Goal: Information Seeking & Learning: Learn about a topic

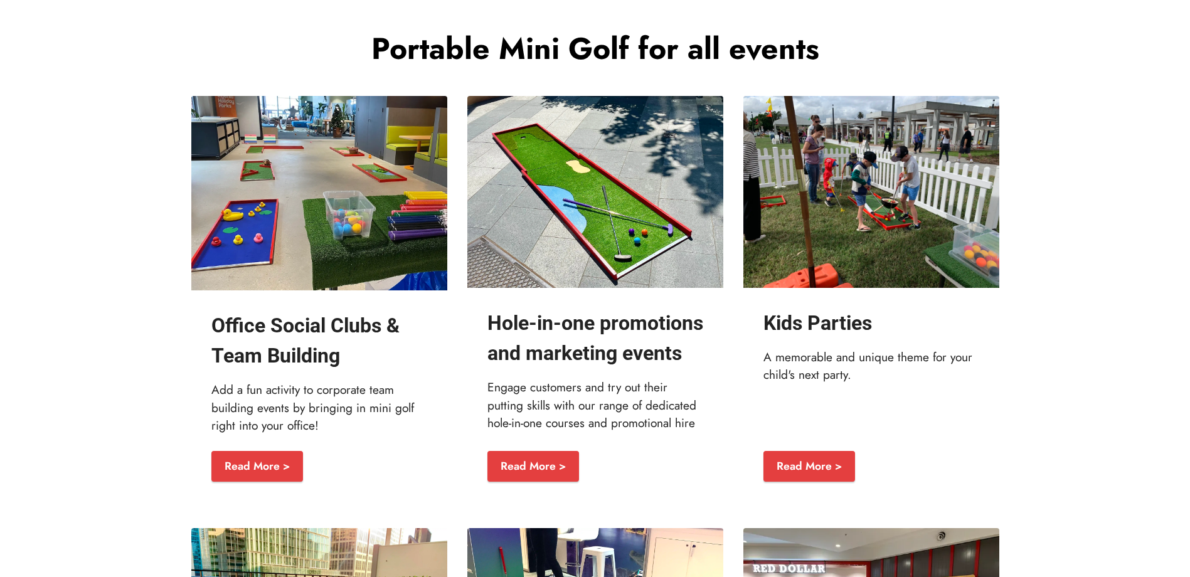
scroll to position [1476, 0]
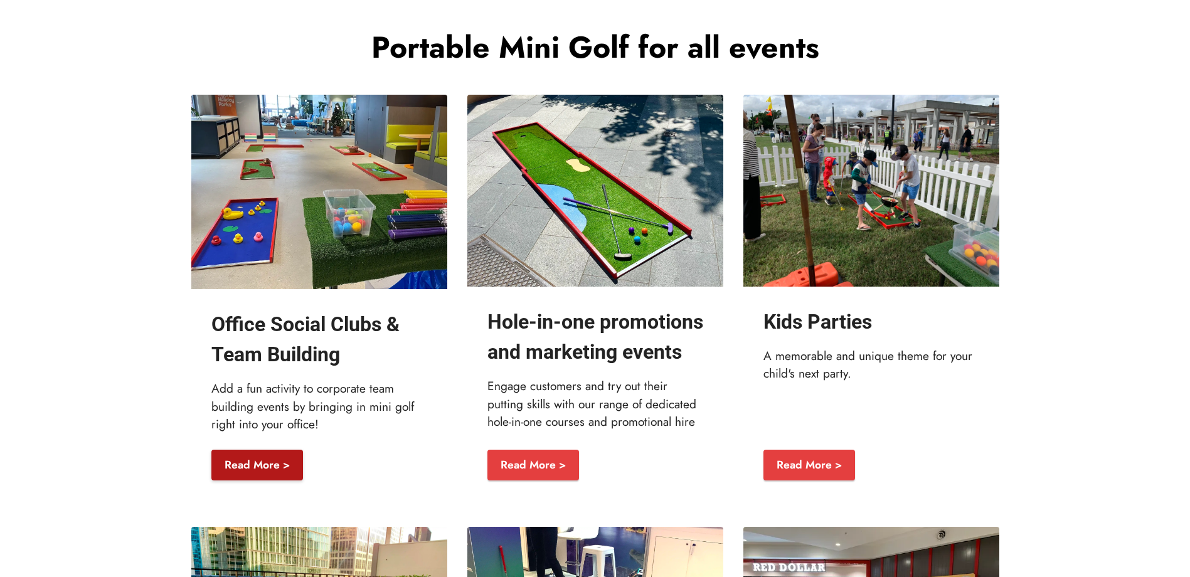
click at [273, 481] on link "Read More >" at bounding box center [257, 465] width 92 height 31
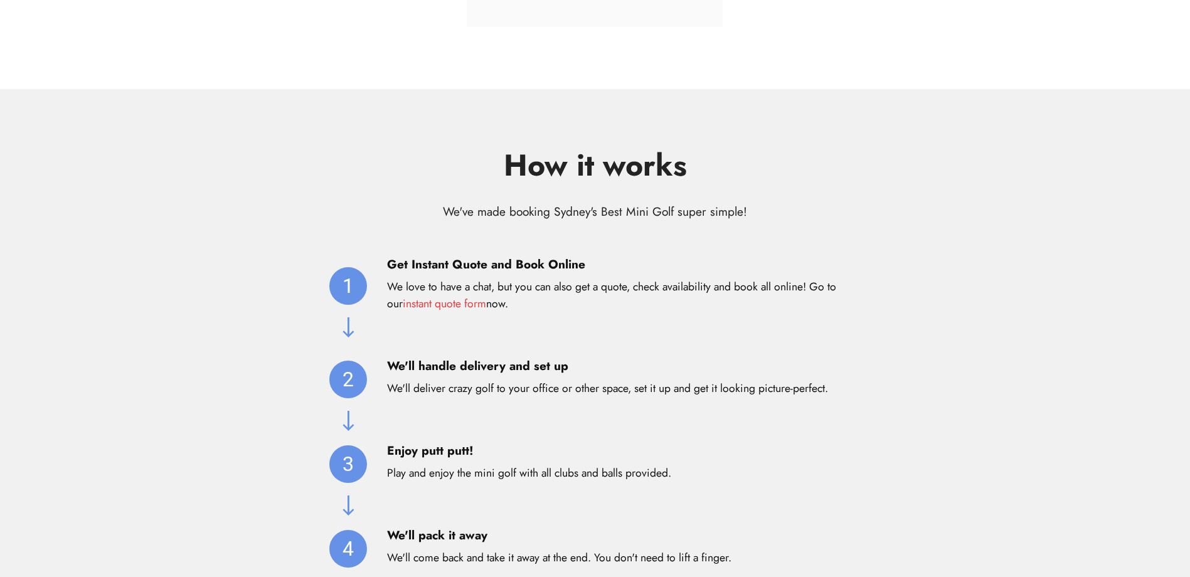
scroll to position [3318, 0]
